Goal: Task Accomplishment & Management: Use online tool/utility

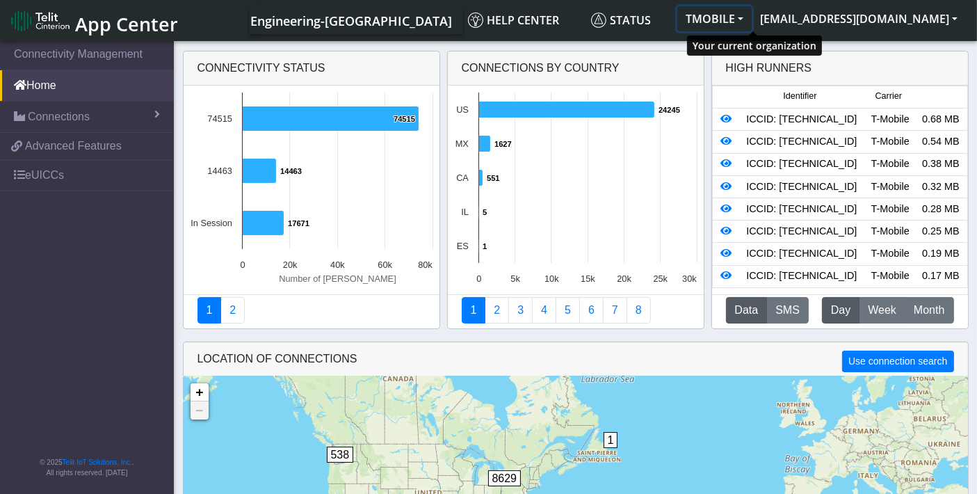
click at [752, 17] on button "TMOBILE" at bounding box center [715, 18] width 74 height 25
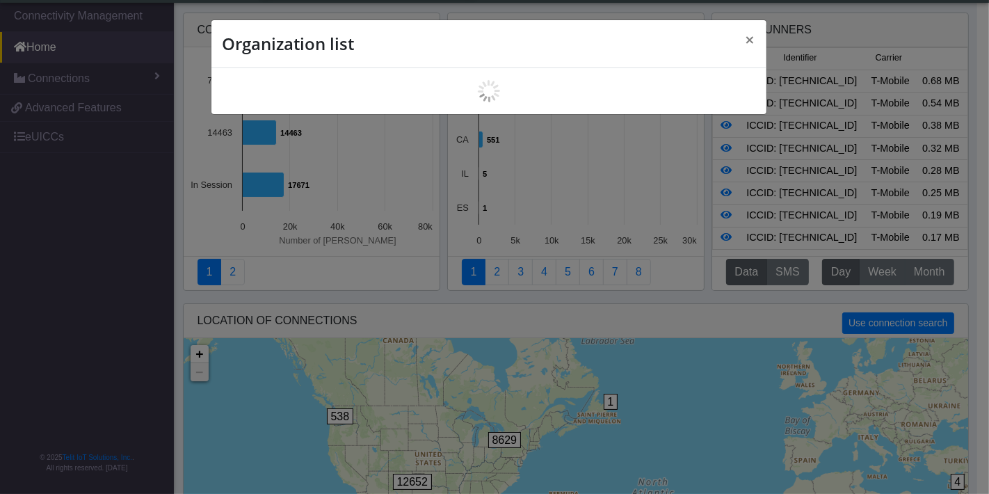
scroll to position [4, 0]
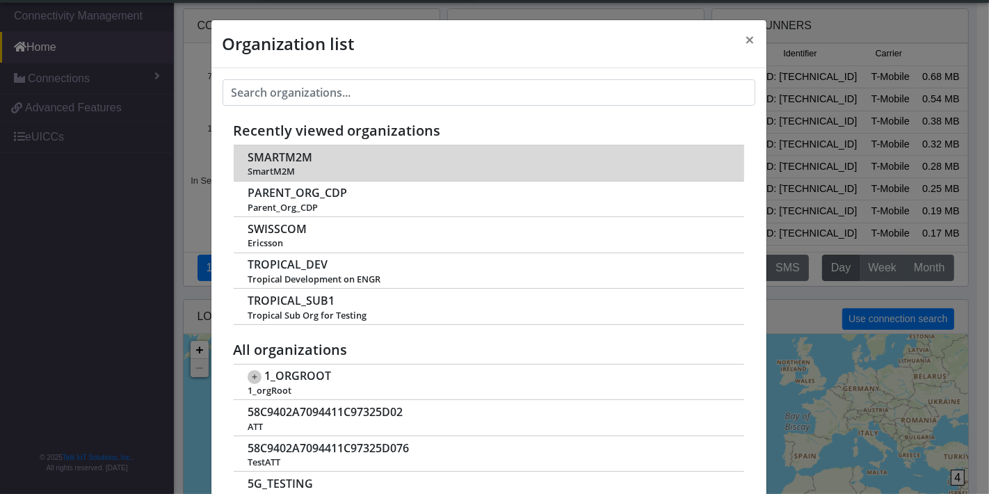
click at [272, 158] on span "SMARTM2M" at bounding box center [280, 157] width 65 height 13
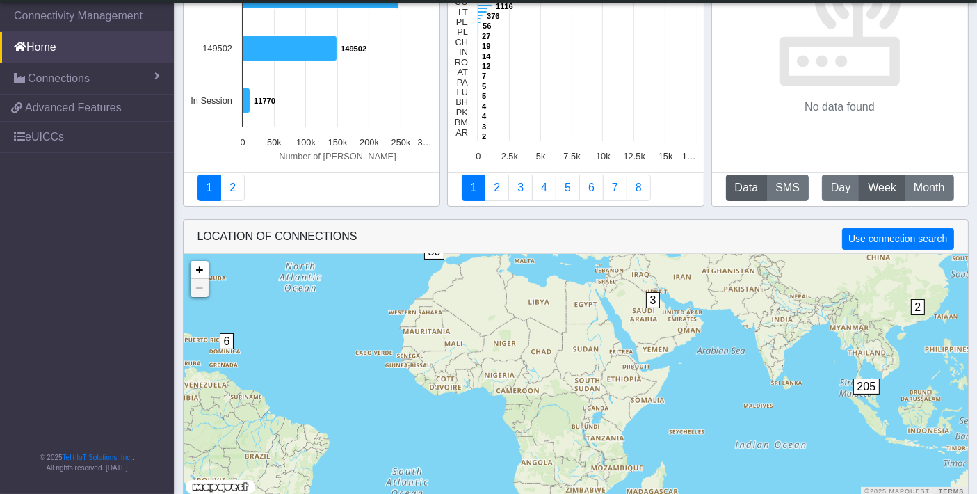
scroll to position [94, 0]
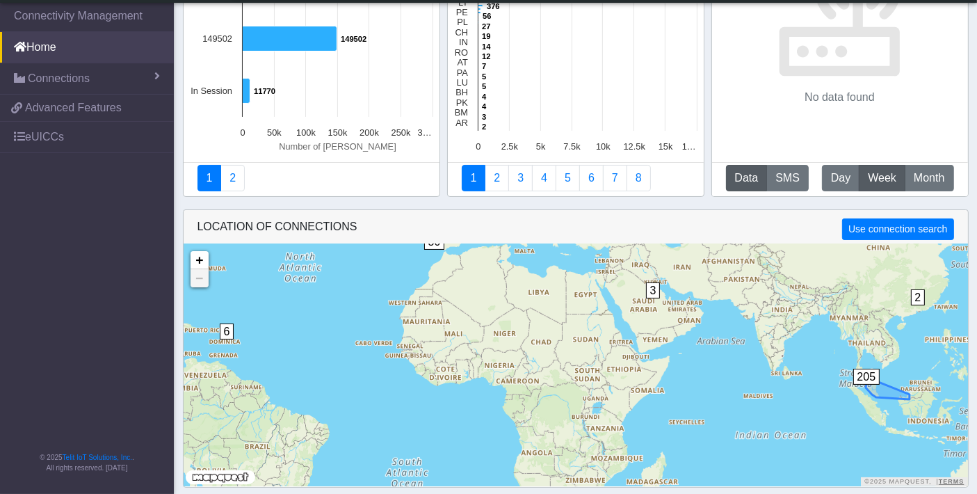
click at [868, 370] on span "205" at bounding box center [867, 377] width 27 height 16
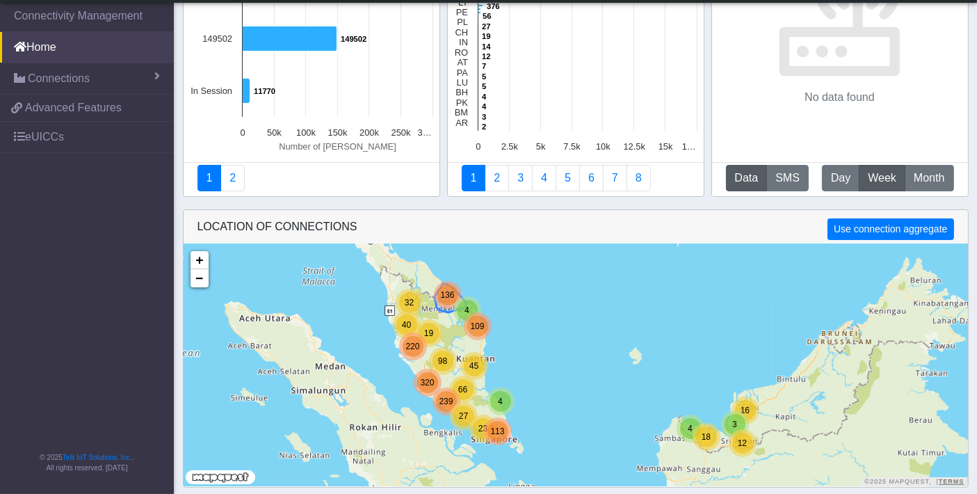
click at [448, 295] on span "136" at bounding box center [447, 295] width 14 height 10
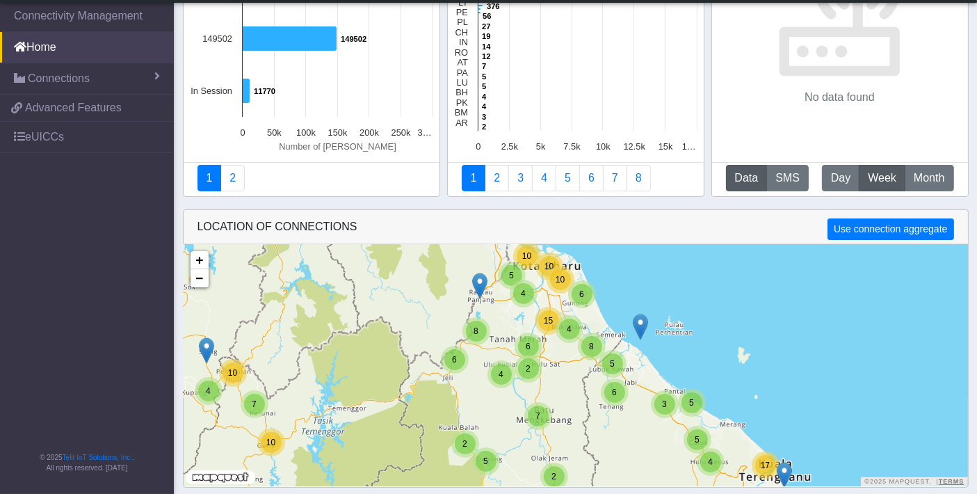
click at [483, 284] on img at bounding box center [479, 286] width 15 height 26
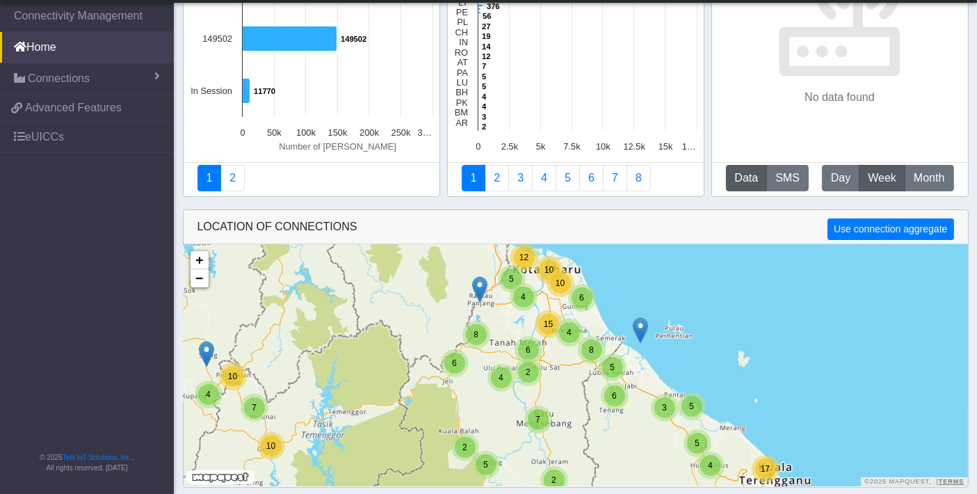
click at [483, 285] on img at bounding box center [479, 289] width 15 height 26
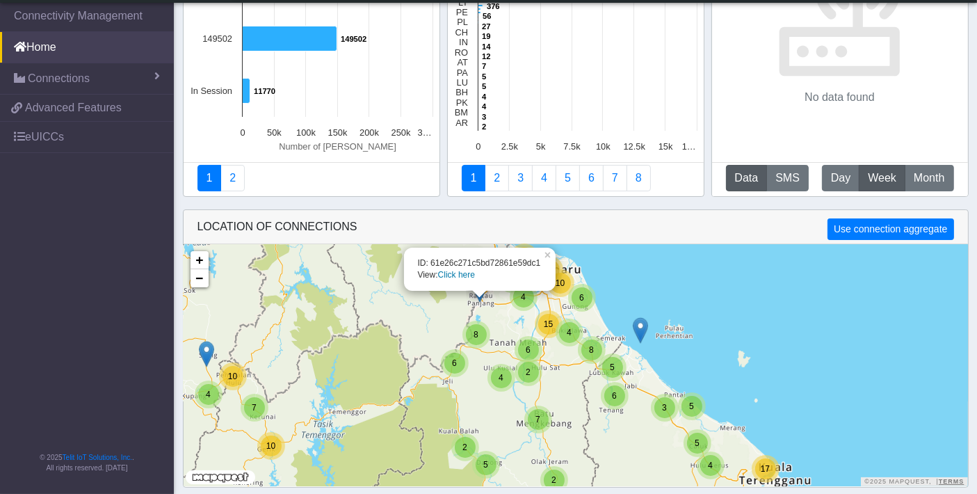
click at [443, 276] on link "Click here" at bounding box center [456, 275] width 37 height 10
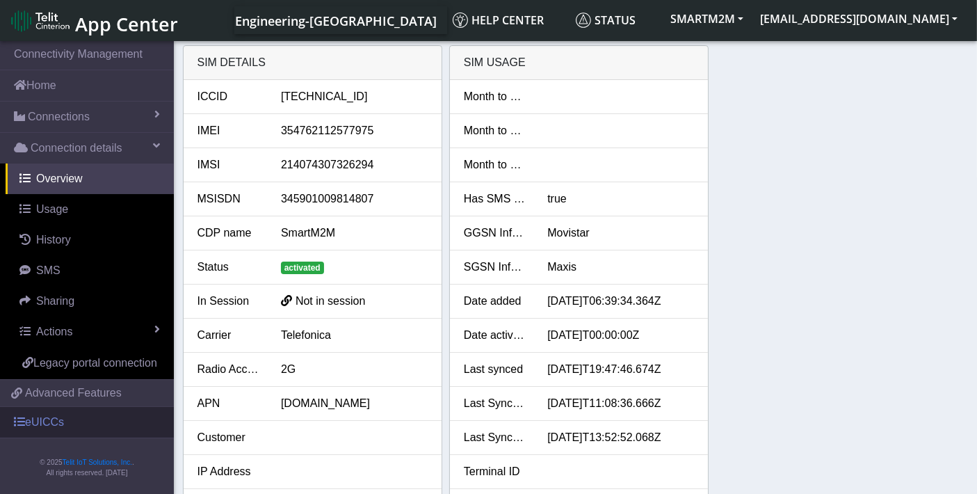
click at [57, 419] on link "eUICCs" at bounding box center [87, 422] width 174 height 31
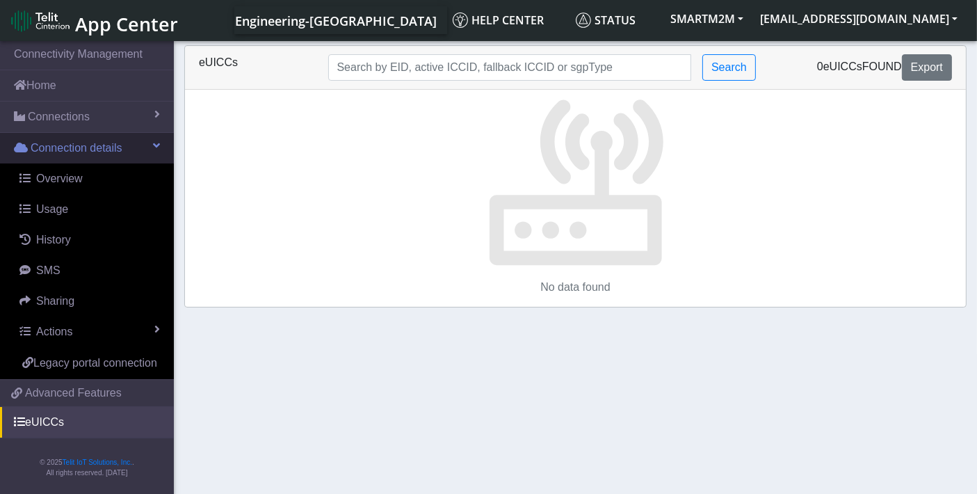
click at [66, 149] on span "Connection details" at bounding box center [77, 148] width 92 height 17
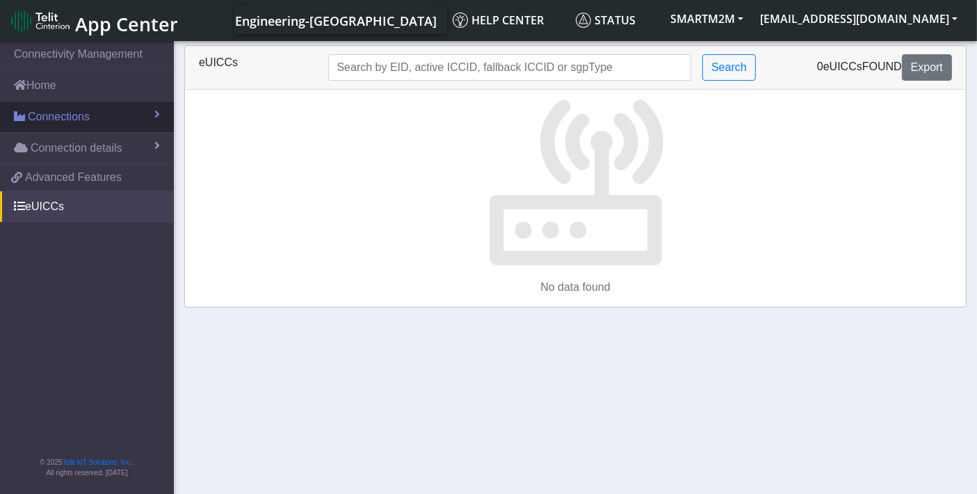
click at [61, 120] on span "Connections" at bounding box center [59, 117] width 62 height 17
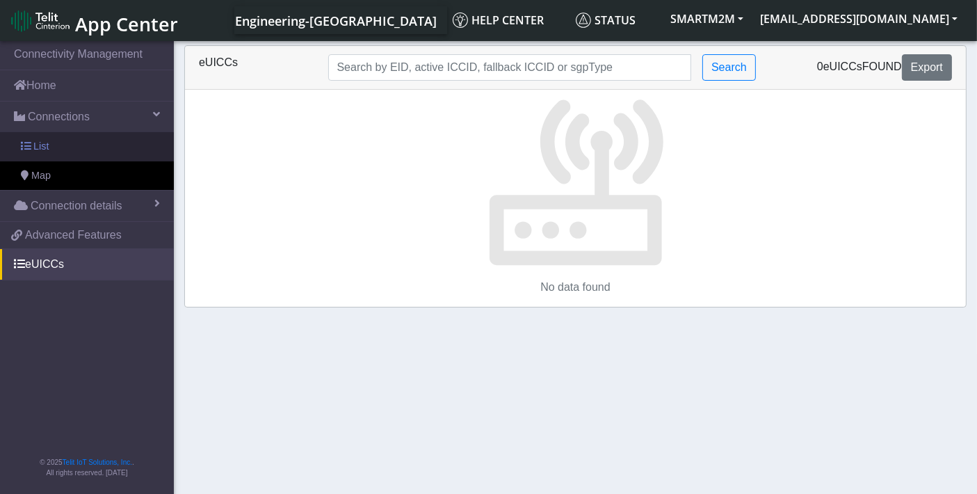
click at [51, 143] on link "List" at bounding box center [87, 146] width 174 height 29
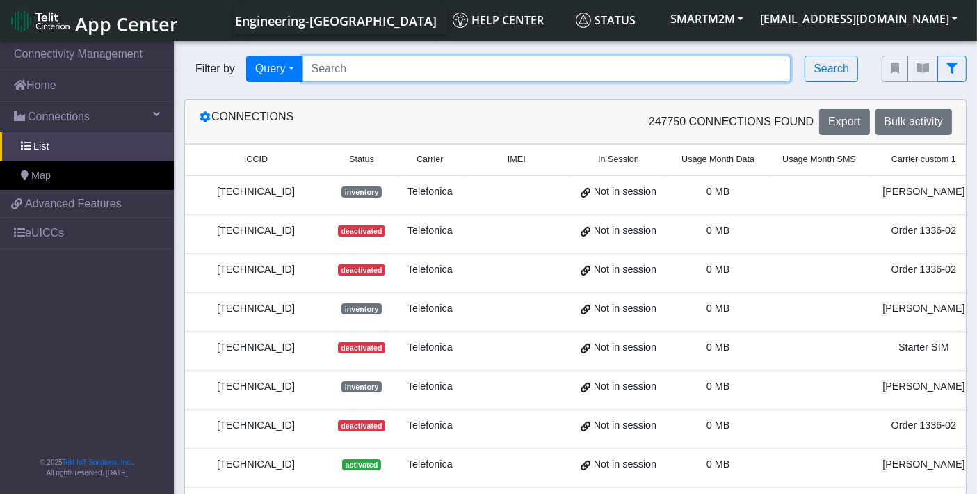
click at [494, 65] on input "Search..." at bounding box center [547, 69] width 489 height 26
paste input "8934072100264579569"
type input "8934072100264579569"
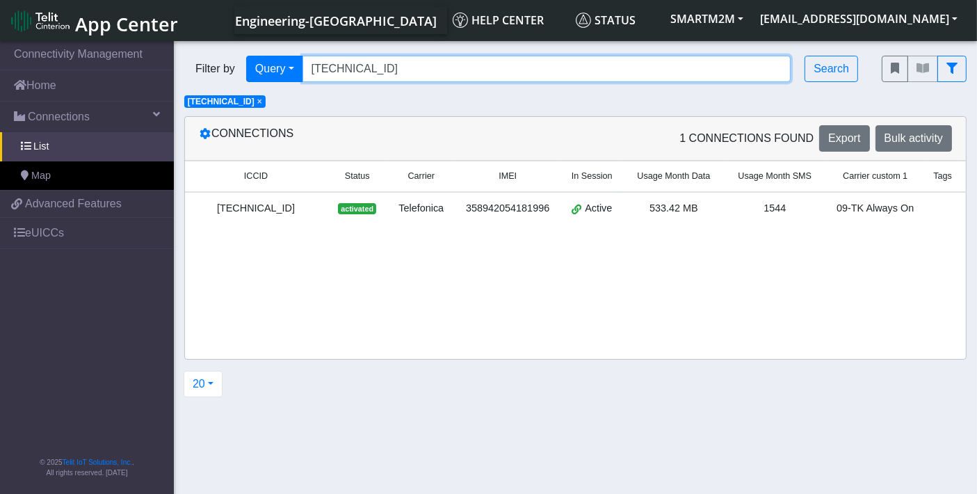
scroll to position [0, 81]
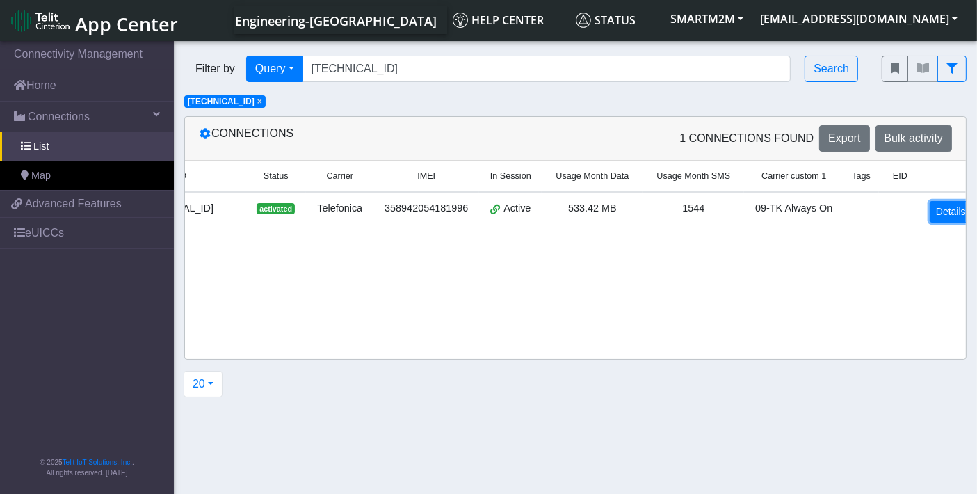
click at [950, 209] on link "Details" at bounding box center [951, 212] width 42 height 22
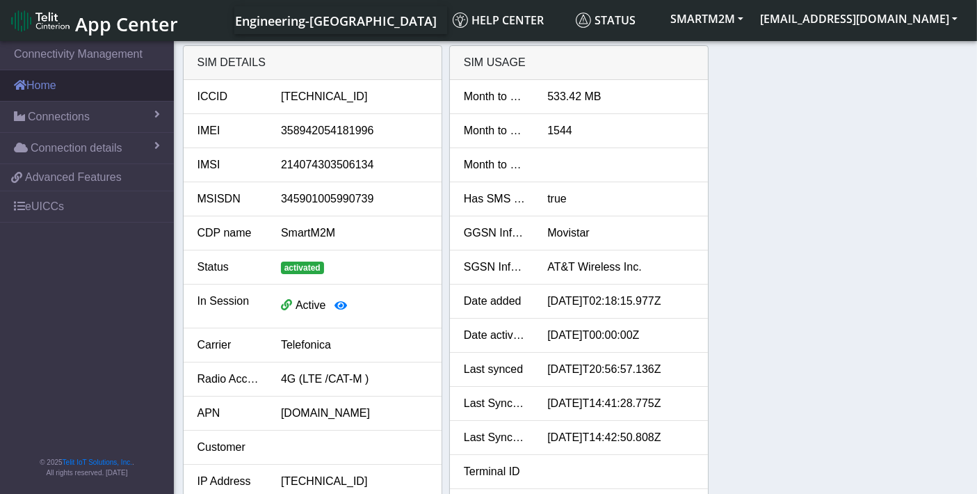
click at [83, 88] on link "Home" at bounding box center [87, 85] width 174 height 31
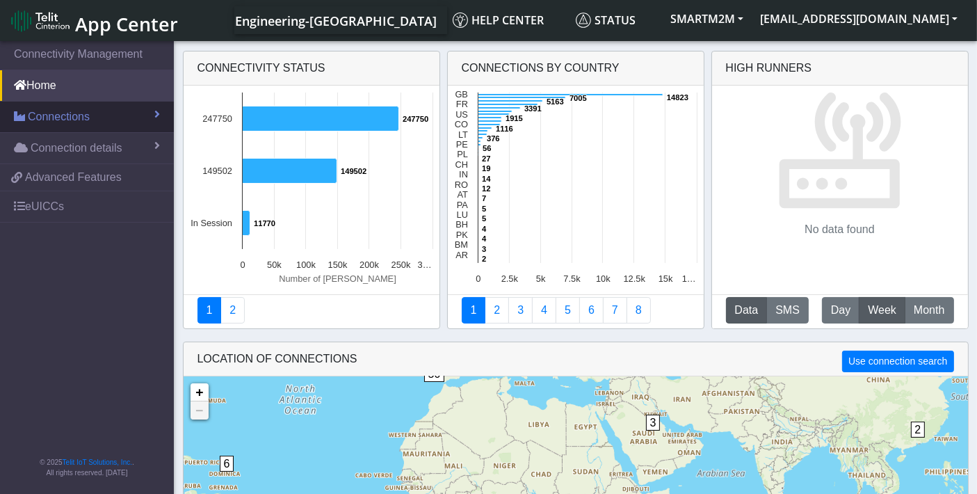
click at [73, 119] on span "Connections" at bounding box center [59, 117] width 62 height 17
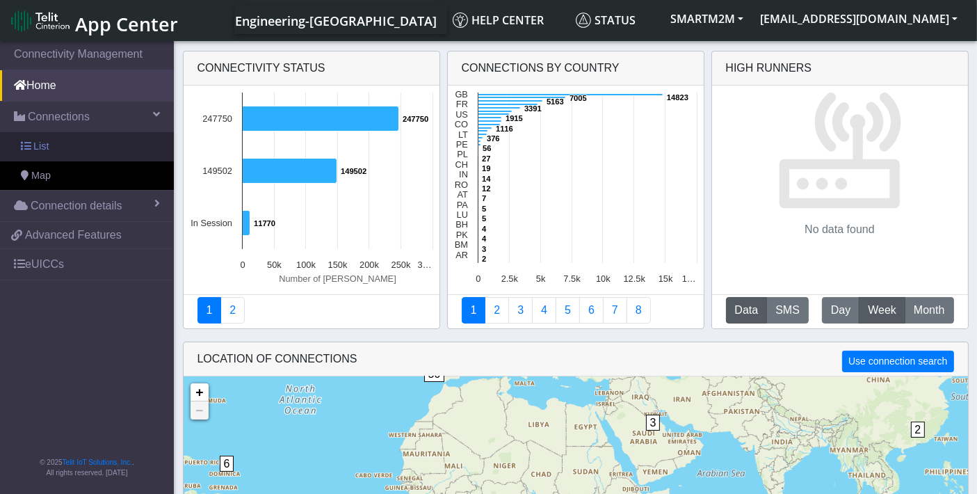
click at [71, 148] on link "List" at bounding box center [87, 146] width 174 height 29
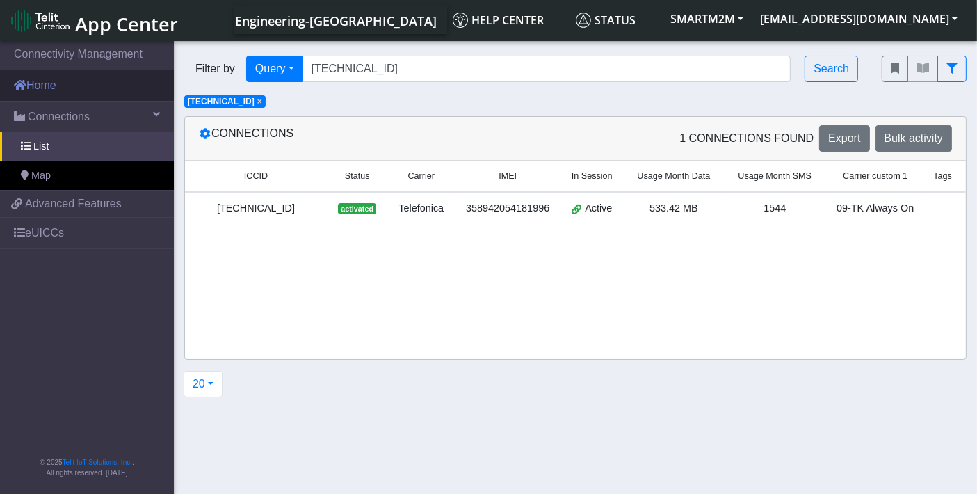
click at [73, 88] on link "Home" at bounding box center [87, 85] width 174 height 31
